Goal: Task Accomplishment & Management: Manage account settings

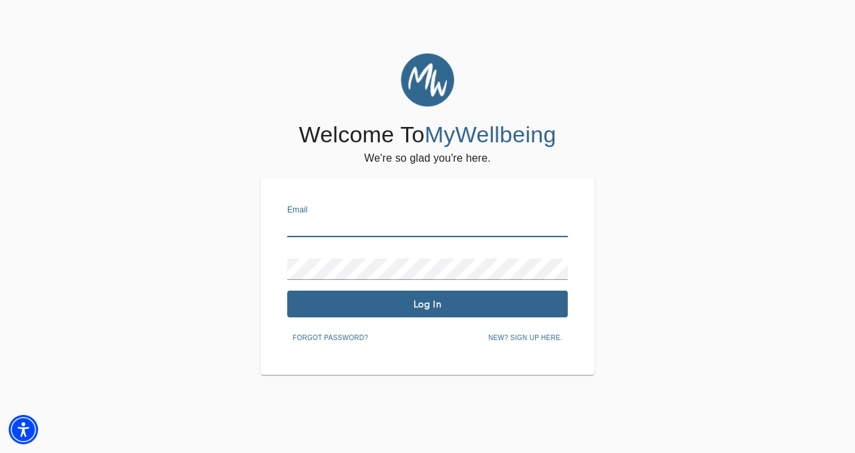
drag, startPoint x: 347, startPoint y: 221, endPoint x: 336, endPoint y: 221, distance: 10.7
click at [343, 221] on input "text" at bounding box center [427, 226] width 281 height 21
type input "[PERSON_NAME][EMAIL_ADDRESS][DOMAIN_NAME]"
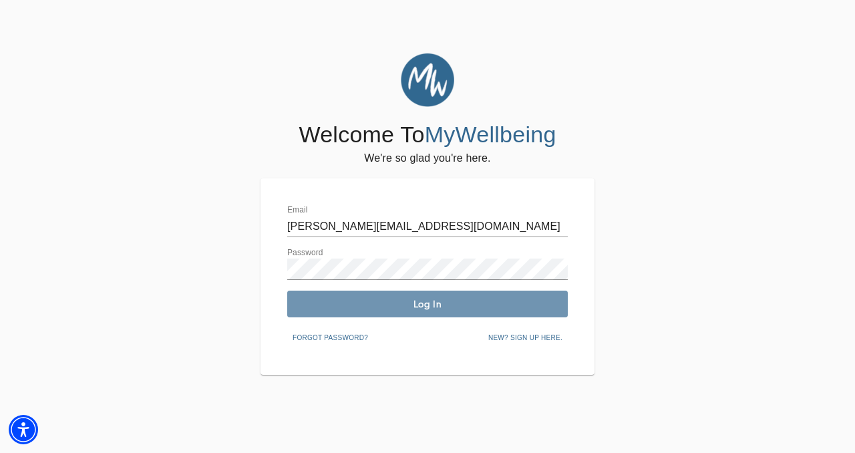
click at [392, 303] on span "Log In" at bounding box center [428, 304] width 270 height 13
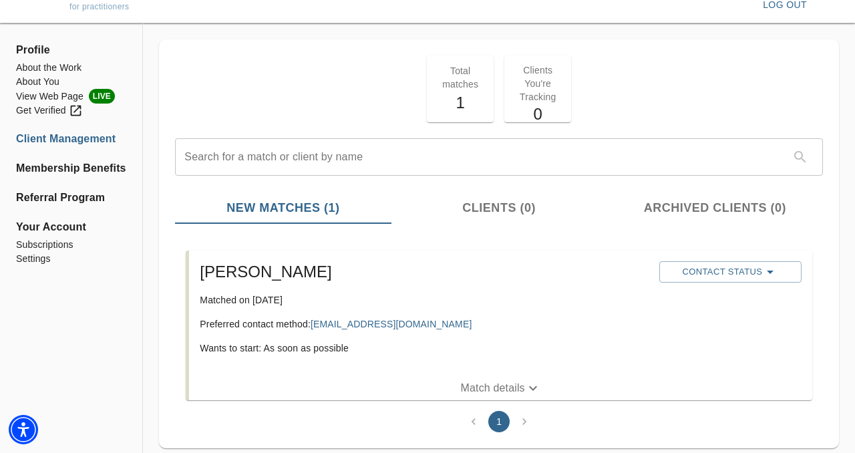
scroll to position [59, 0]
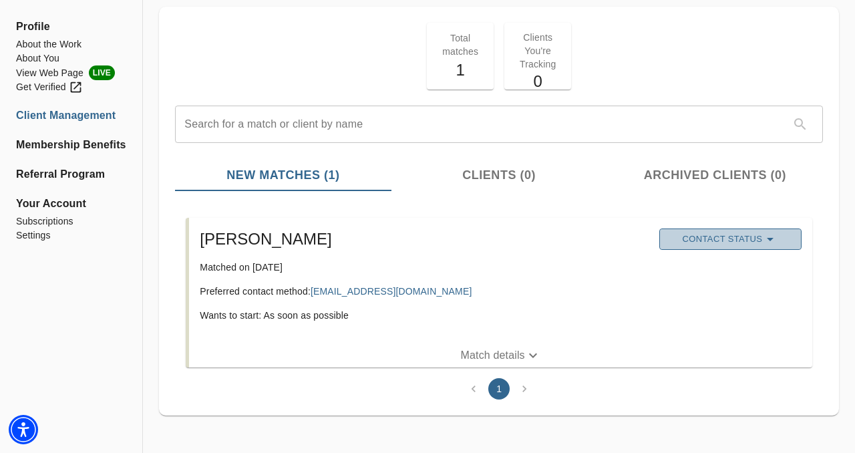
click at [769, 237] on icon "button" at bounding box center [771, 239] width 16 height 16
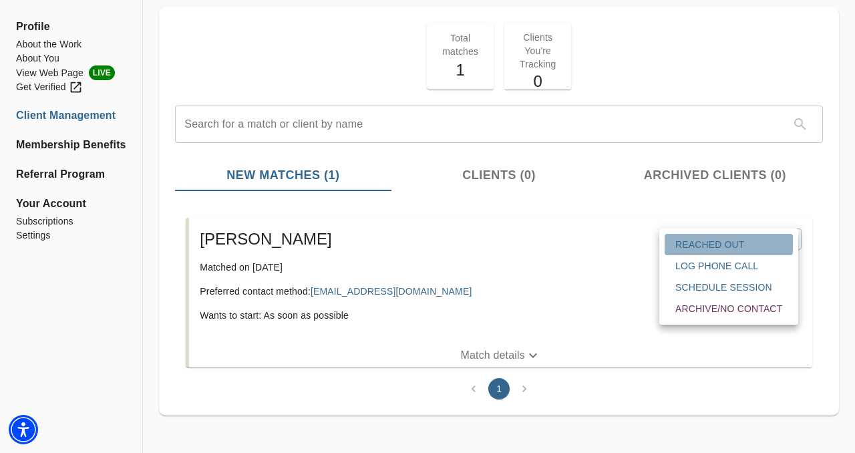
click at [722, 239] on span "Reached Out" at bounding box center [729, 244] width 107 height 13
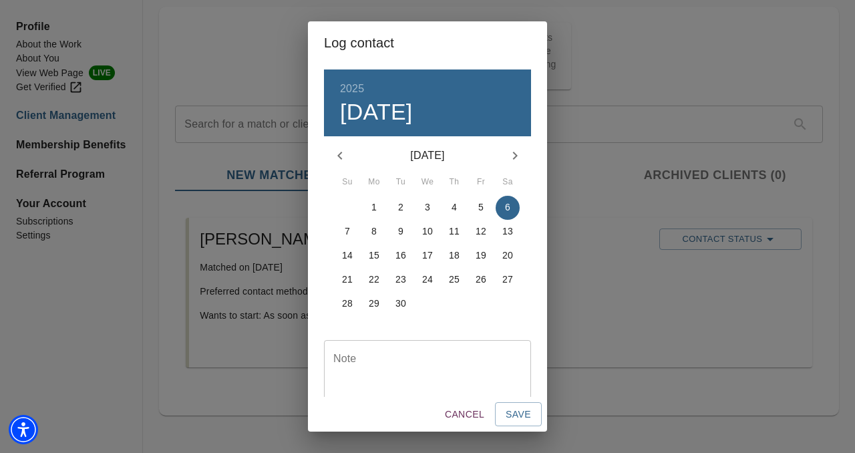
click at [511, 200] on button "6" at bounding box center [508, 208] width 24 height 24
click at [426, 360] on textarea at bounding box center [427, 372] width 188 height 38
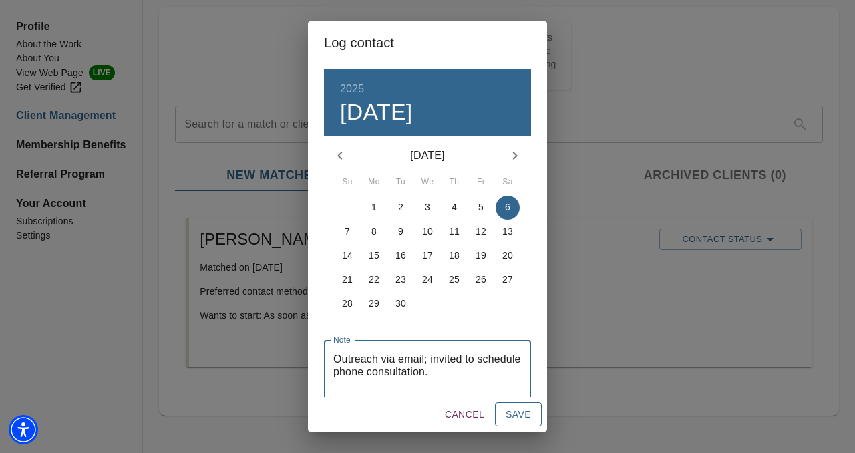
type textarea "Outreach via email; invited to schedule phone consultation."
click at [533, 415] on button "Save" at bounding box center [518, 414] width 47 height 25
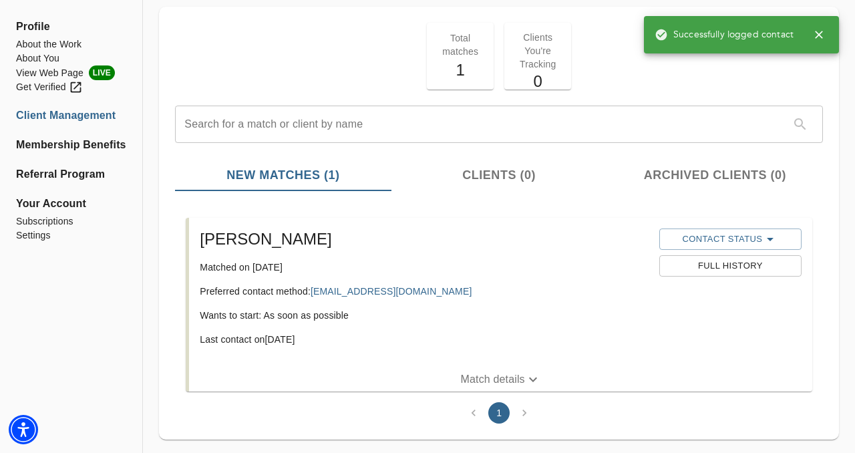
click at [344, 259] on div "[PERSON_NAME] Matched on [DATE] Preferred contact method: [EMAIL_ADDRESS][DOMAI…" at bounding box center [423, 292] width 459 height 139
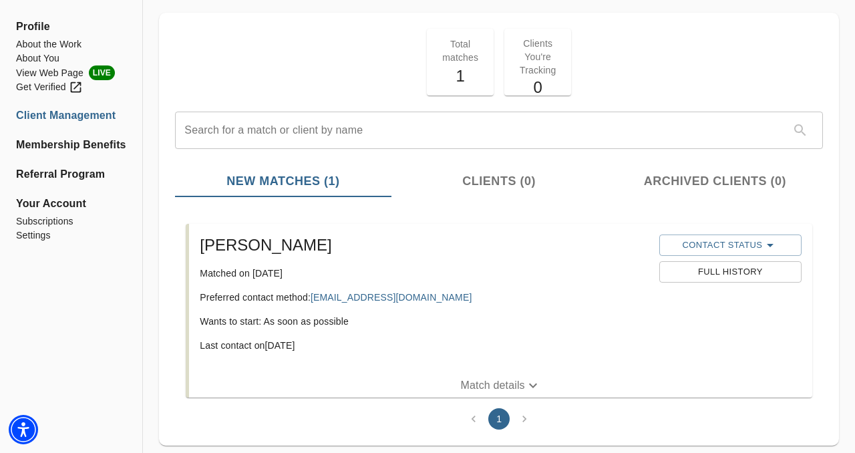
scroll to position [57, 0]
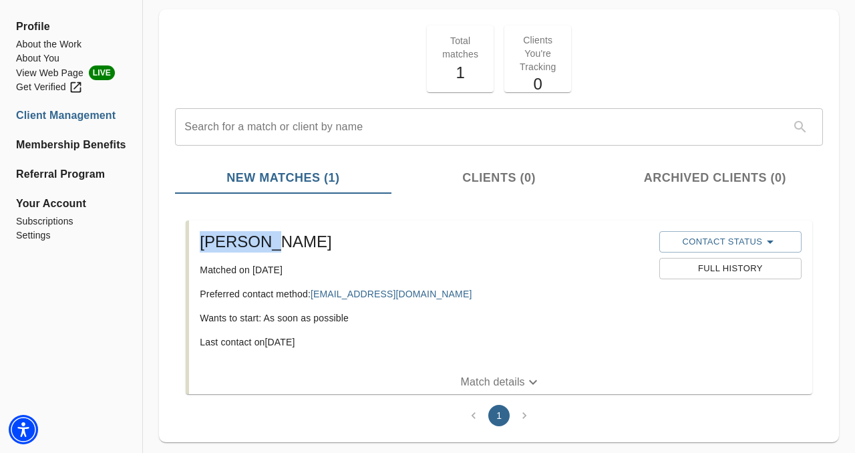
drag, startPoint x: 278, startPoint y: 245, endPoint x: 196, endPoint y: 239, distance: 82.4
click at [196, 239] on div "[PERSON_NAME] Matched on [DATE] Preferred contact method: [EMAIL_ADDRESS][DOMAI…" at bounding box center [423, 295] width 459 height 139
copy h5 "[PERSON_NAME]"
drag, startPoint x: 429, startPoint y: 291, endPoint x: 315, endPoint y: 293, distance: 114.3
click at [315, 293] on p "Preferred contact method: [EMAIL_ADDRESS][DOMAIN_NAME]" at bounding box center [424, 293] width 448 height 13
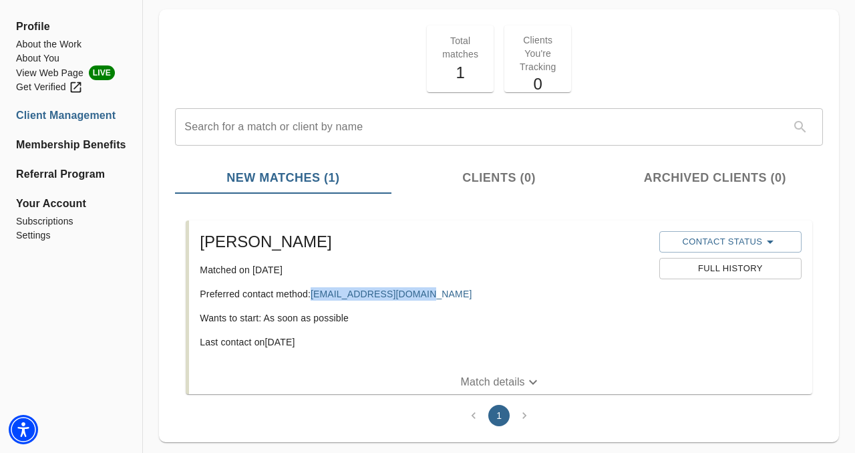
copy link "[EMAIL_ADDRESS][DOMAIN_NAME]"
click at [67, 73] on li "View Web Page LIVE" at bounding box center [71, 72] width 110 height 15
